Goal: Task Accomplishment & Management: Manage account settings

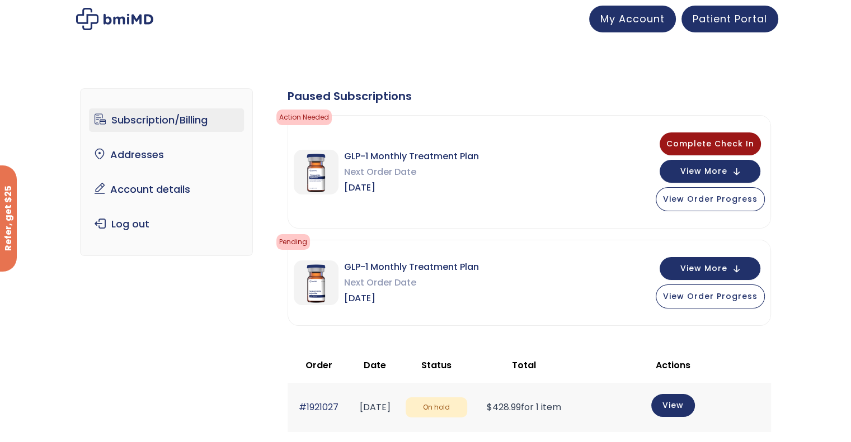
click at [164, 114] on link "Subscription/Billing" at bounding box center [166, 120] width 155 height 23
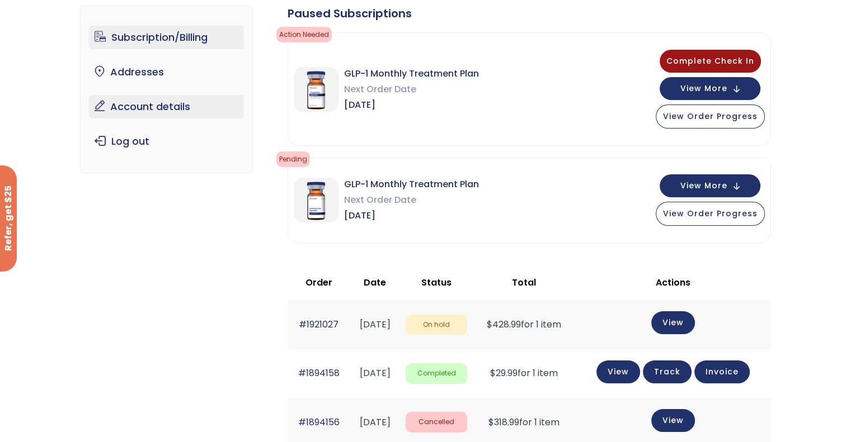
scroll to position [136, 0]
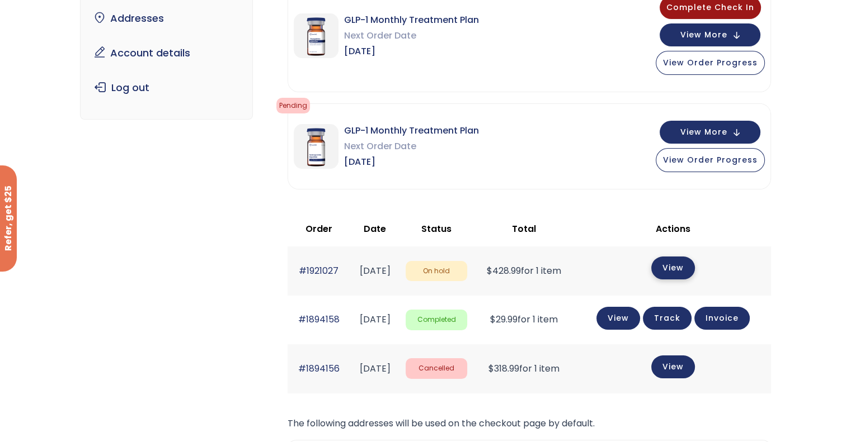
click at [685, 263] on link "View" at bounding box center [673, 268] width 44 height 23
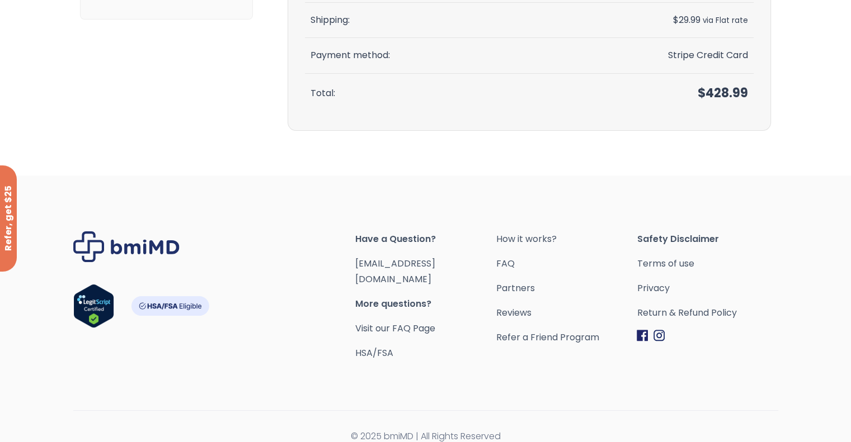
scroll to position [226, 0]
click at [676, 305] on link "Return & Refund Policy" at bounding box center [707, 313] width 141 height 16
